Goal: Transaction & Acquisition: Download file/media

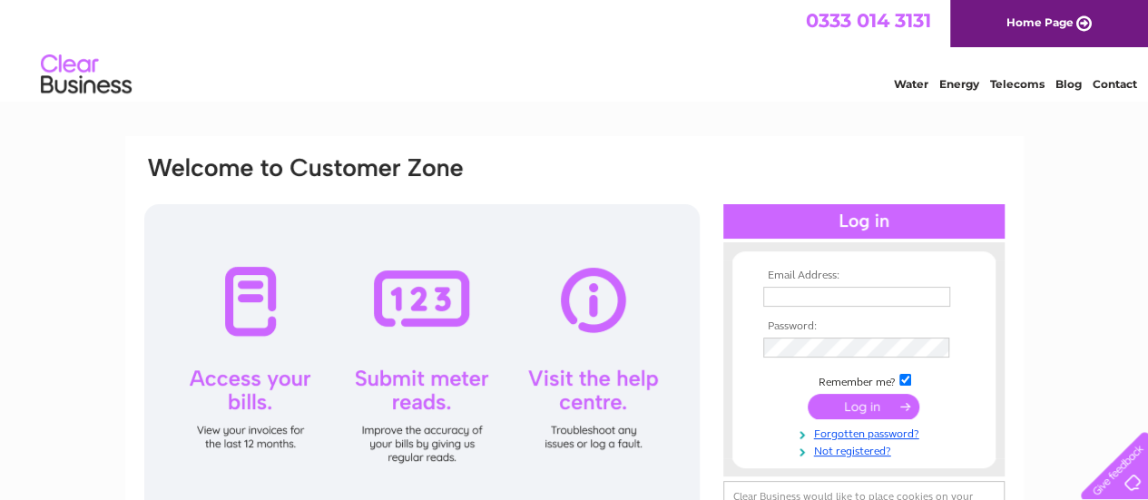
type input "hwtpetshop@gmail.com"
click at [868, 409] on input "submit" at bounding box center [864, 406] width 112 height 25
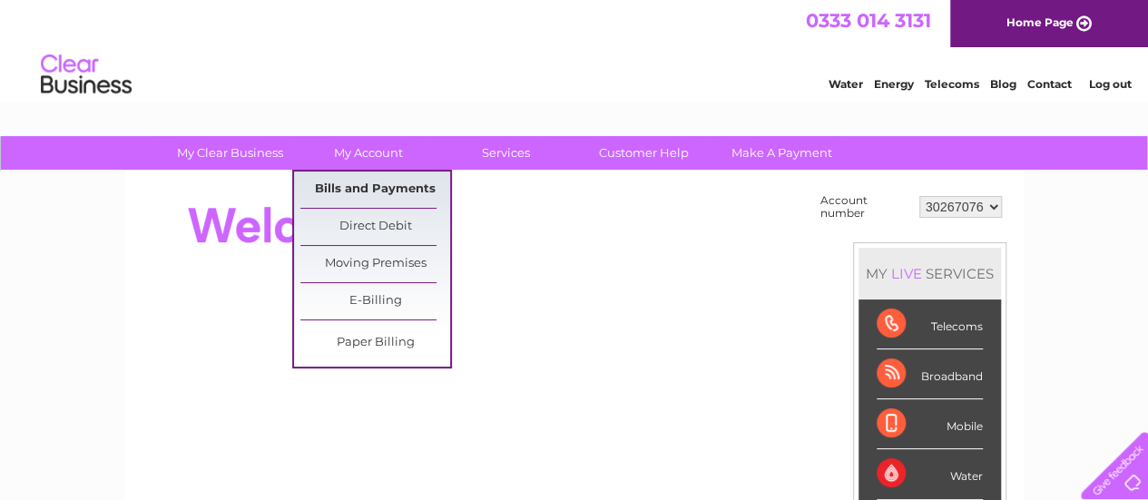
click at [386, 195] on link "Bills and Payments" at bounding box center [375, 190] width 150 height 36
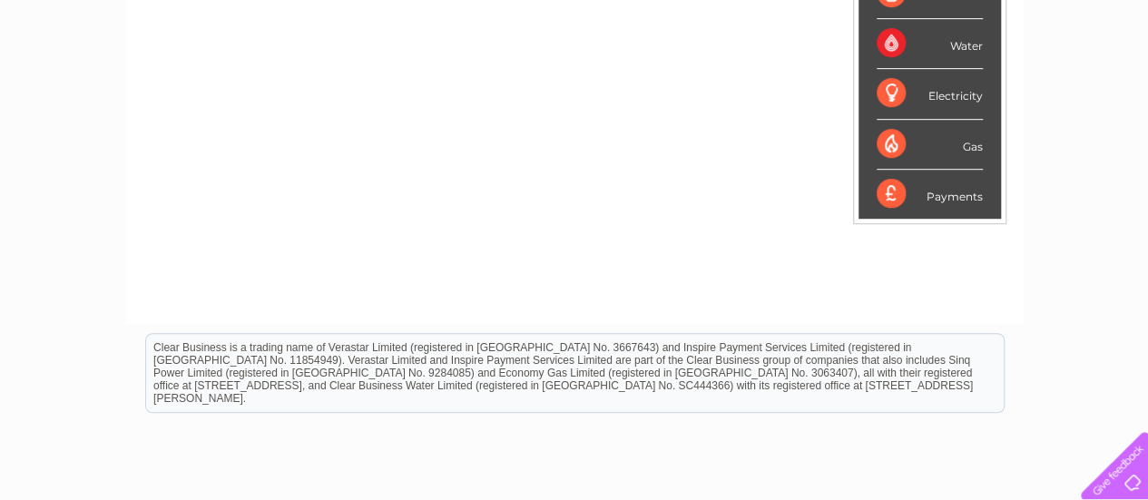
scroll to position [231, 0]
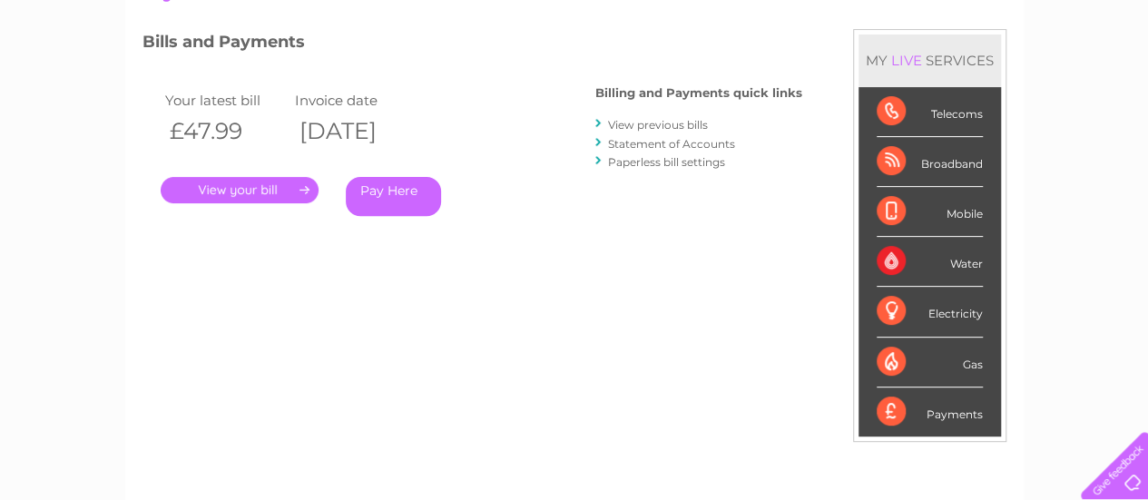
click at [684, 124] on link "View previous bills" at bounding box center [658, 125] width 100 height 14
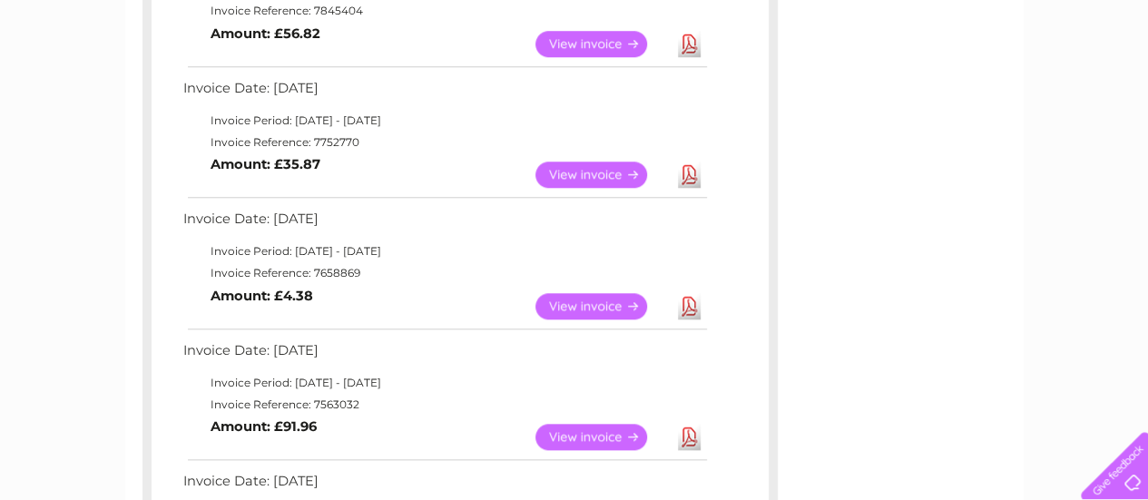
scroll to position [817, 0]
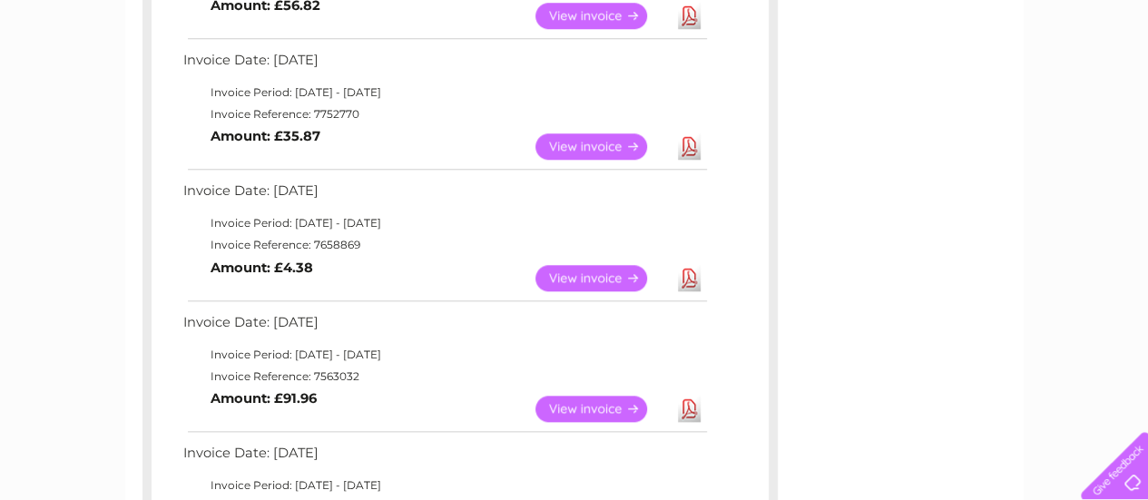
click at [577, 405] on link "View" at bounding box center [602, 409] width 133 height 26
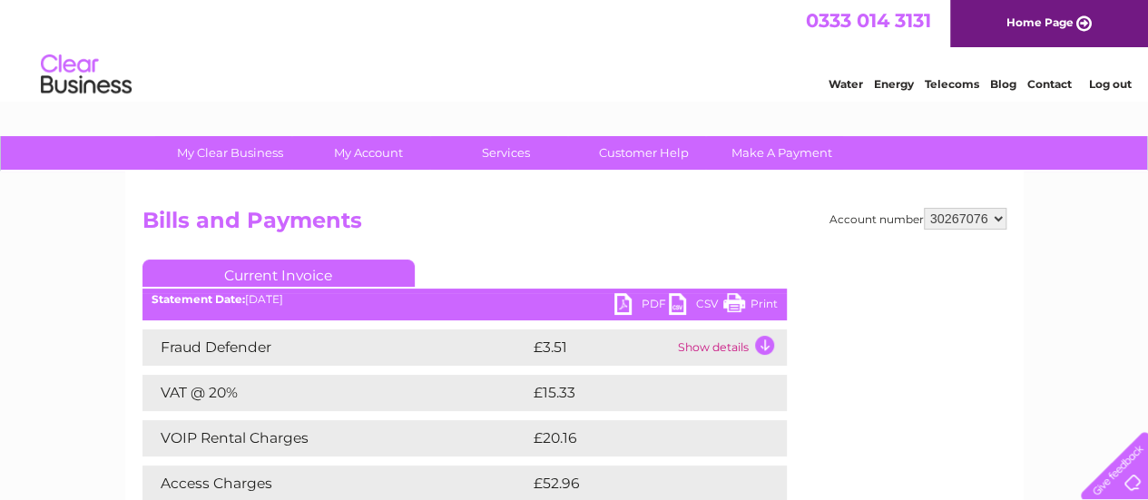
click at [648, 298] on link "PDF" at bounding box center [642, 306] width 54 height 26
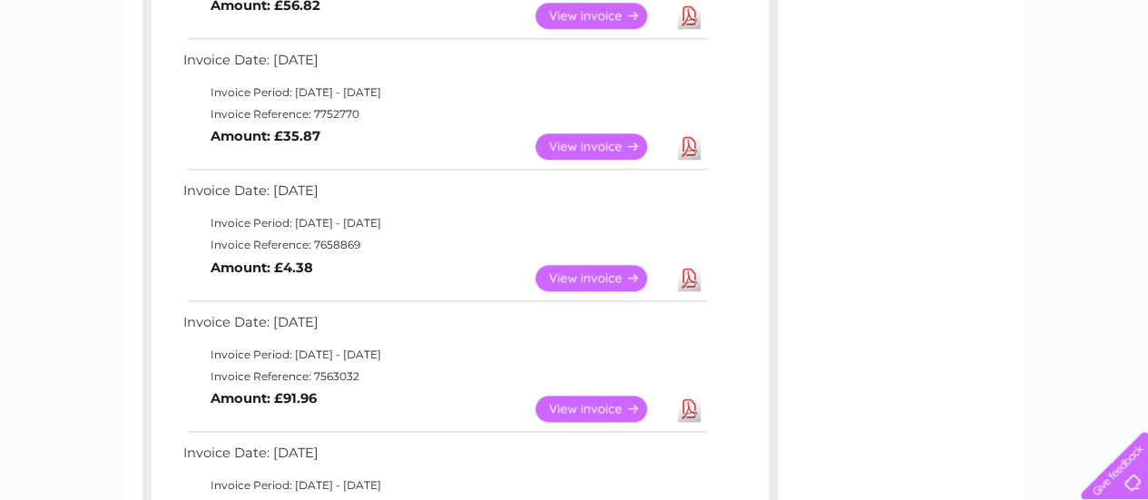
click at [690, 274] on link "Download" at bounding box center [689, 278] width 23 height 26
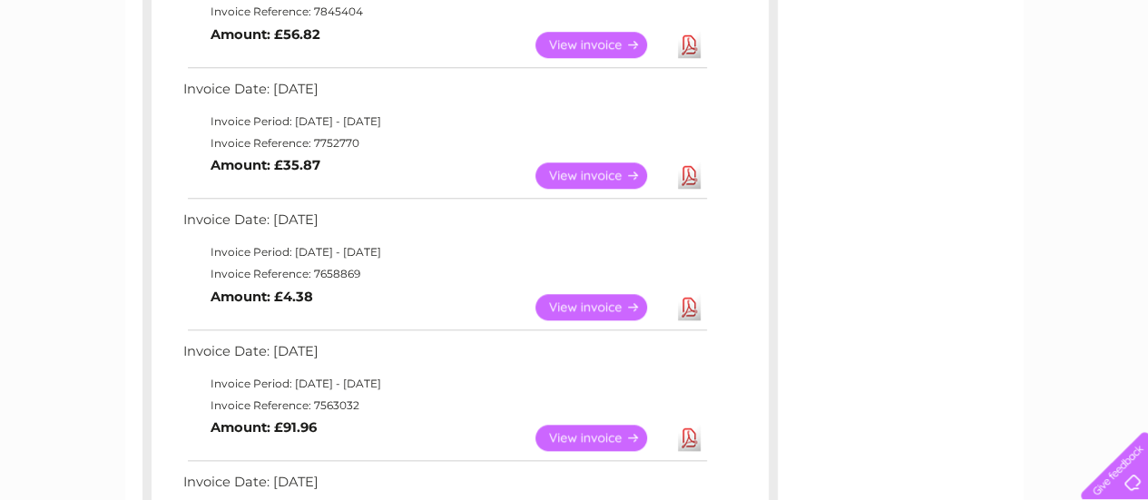
scroll to position [817, 0]
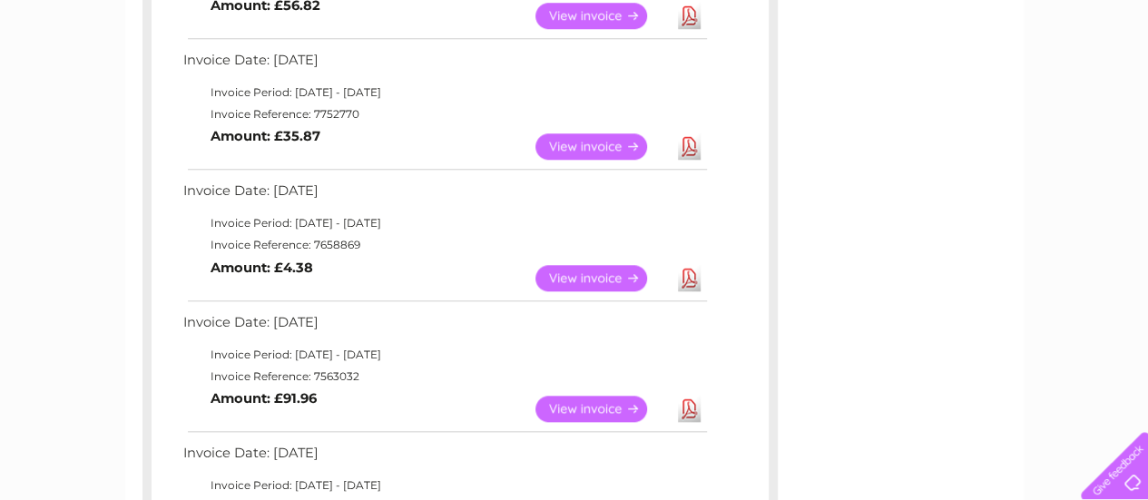
click at [683, 276] on link "Download" at bounding box center [689, 278] width 23 height 26
click at [690, 277] on link "Download" at bounding box center [689, 278] width 23 height 26
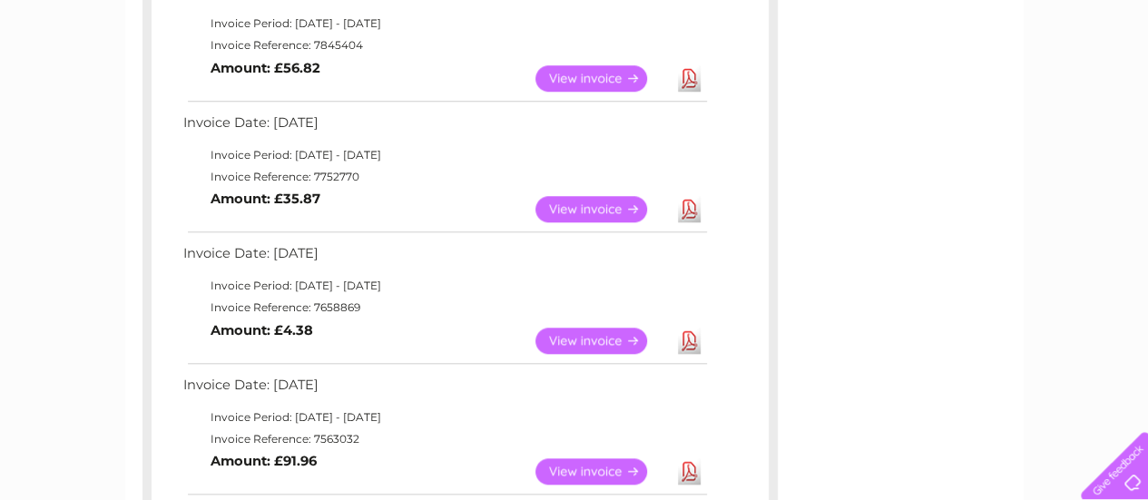
scroll to position [726, 0]
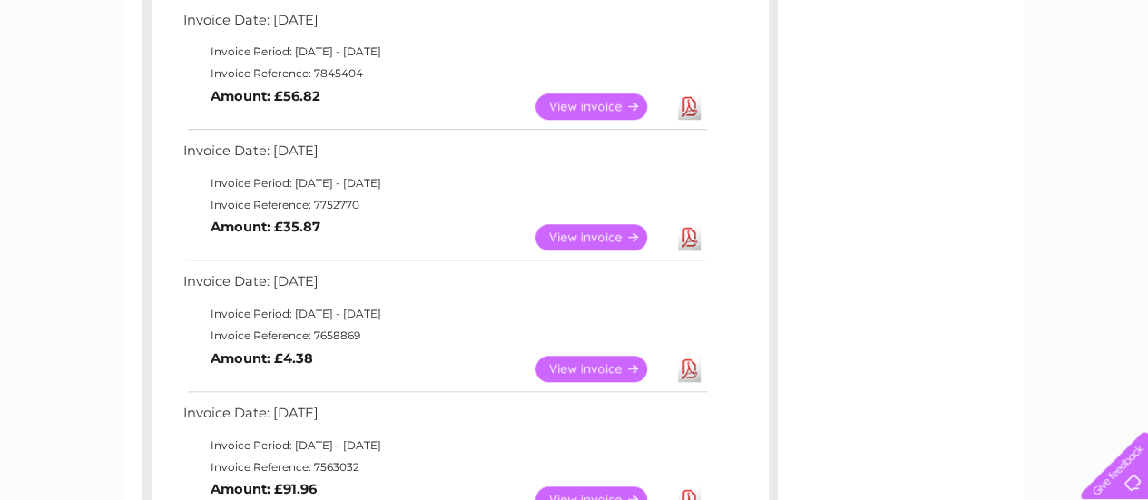
click at [690, 234] on link "Download" at bounding box center [689, 237] width 23 height 26
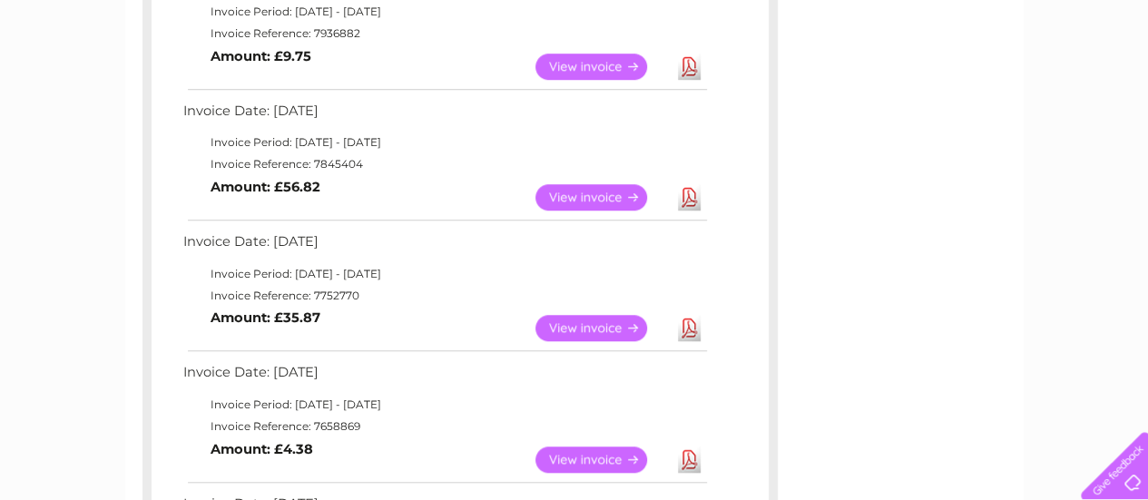
click at [684, 195] on link "Download" at bounding box center [689, 197] width 23 height 26
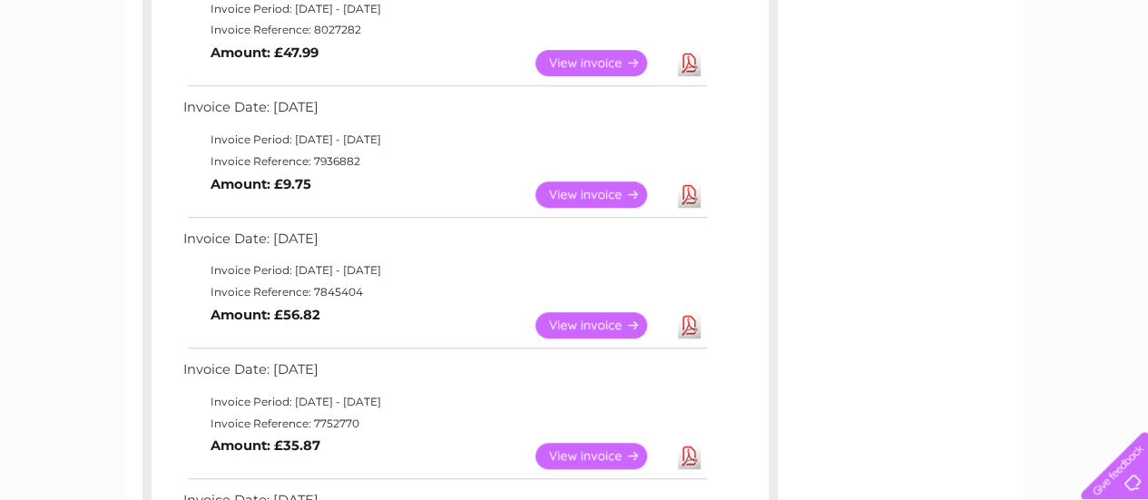
scroll to position [545, 0]
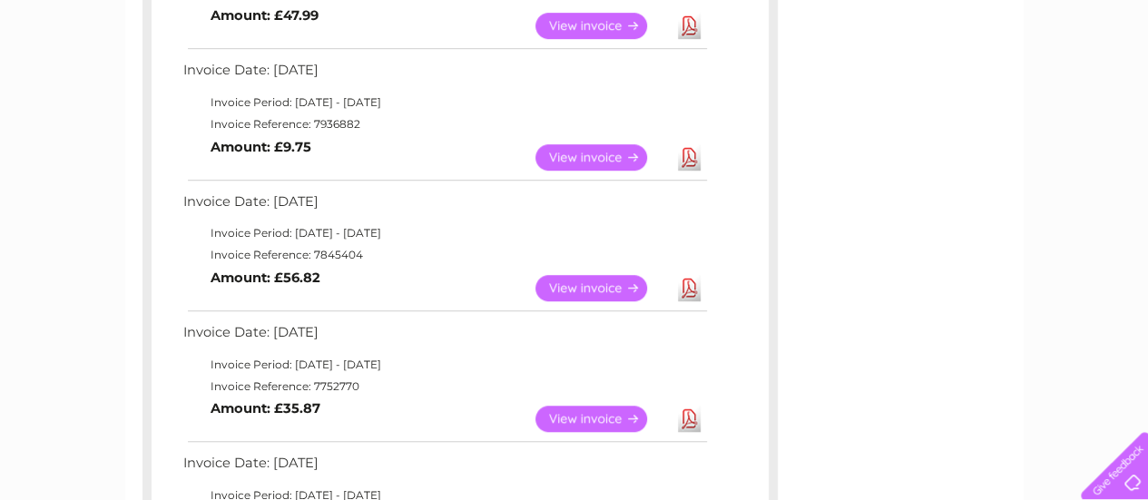
click at [684, 288] on link "Download" at bounding box center [689, 288] width 23 height 26
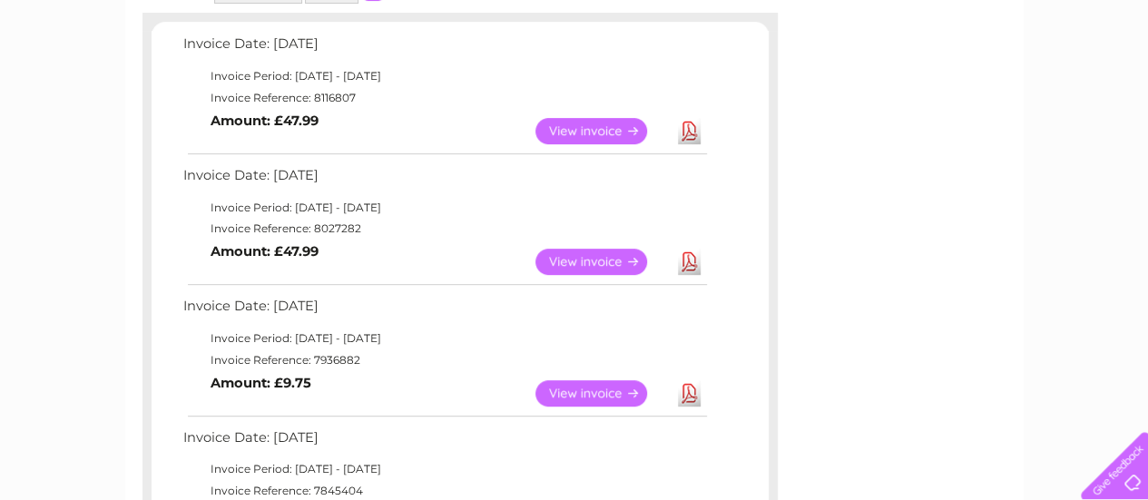
scroll to position [272, 0]
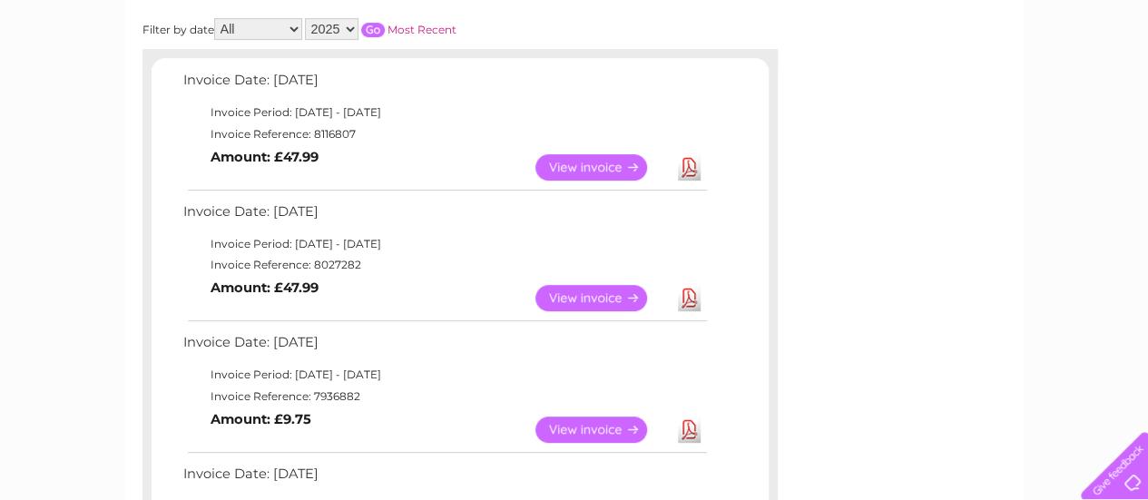
click at [686, 431] on link "Download" at bounding box center [689, 430] width 23 height 26
click at [689, 428] on link "Download" at bounding box center [689, 430] width 23 height 26
click at [684, 300] on link "Download" at bounding box center [689, 298] width 23 height 26
click at [684, 157] on link "Download" at bounding box center [689, 167] width 23 height 26
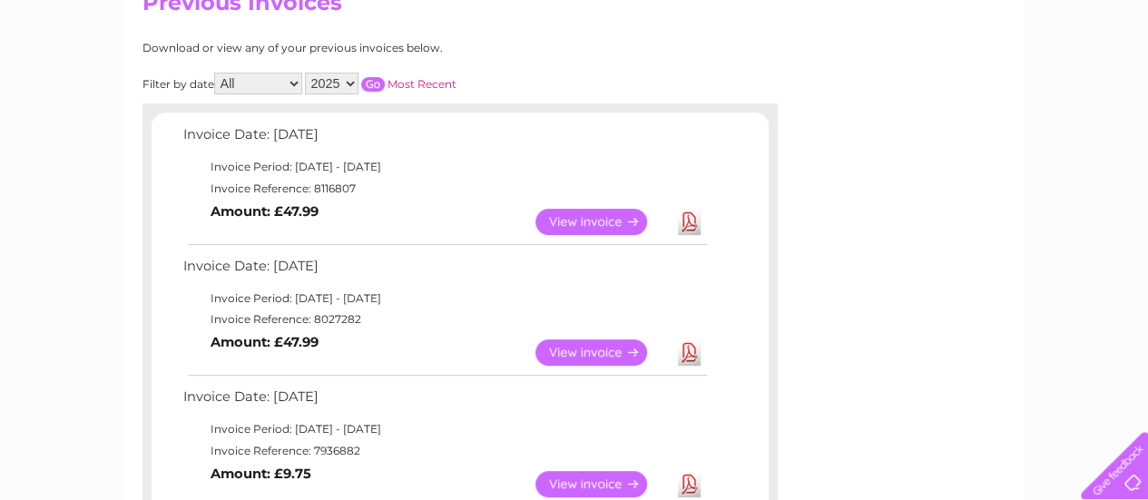
scroll to position [182, 0]
